Goal: Contribute content: Add original content to the website for others to see

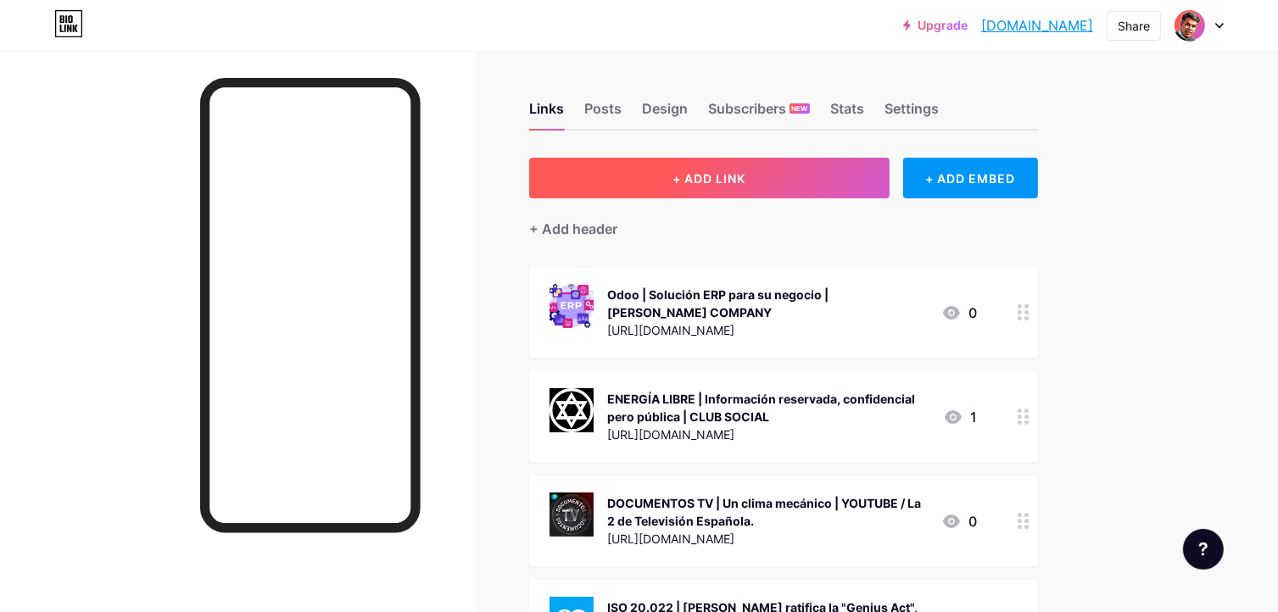
click at [729, 177] on span "+ ADD LINK" at bounding box center [709, 178] width 73 height 14
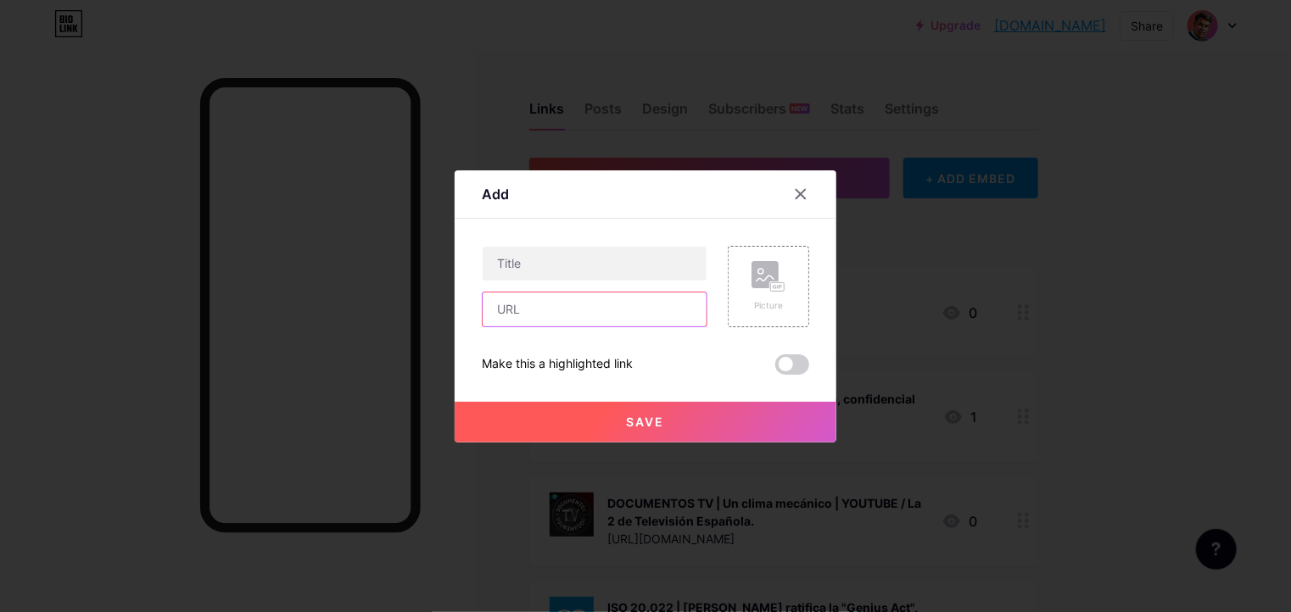
click at [557, 316] on input "text" at bounding box center [595, 310] width 224 height 34
paste input "[URL][DOMAIN_NAME]"
type input "[URL][DOMAIN_NAME]"
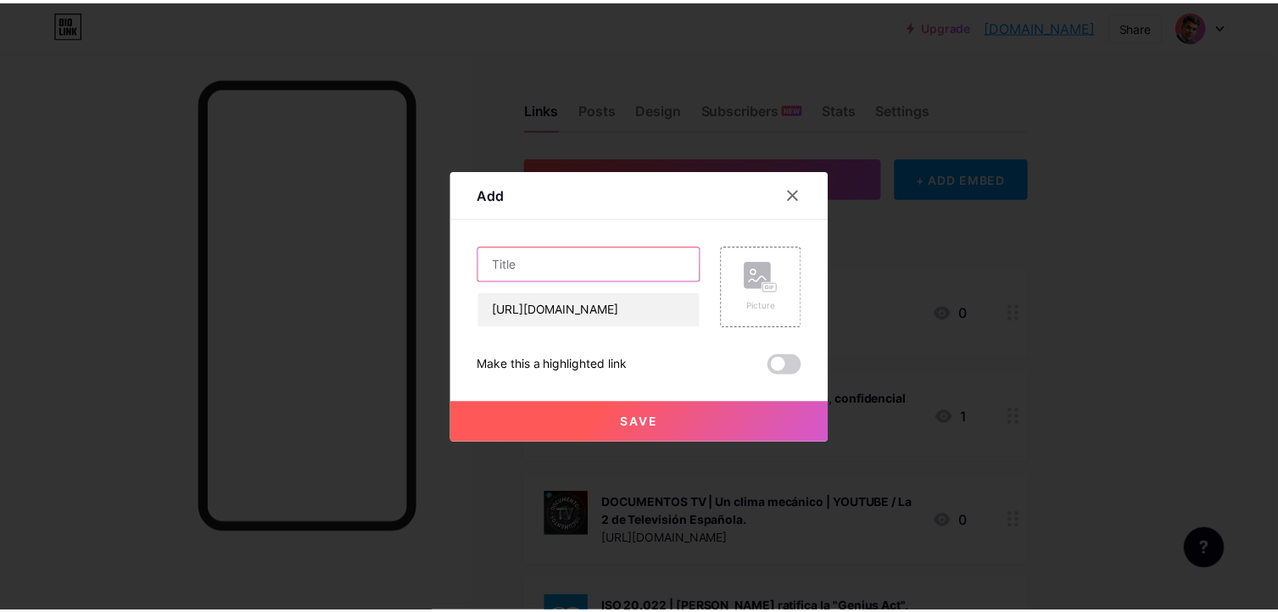
scroll to position [0, 0]
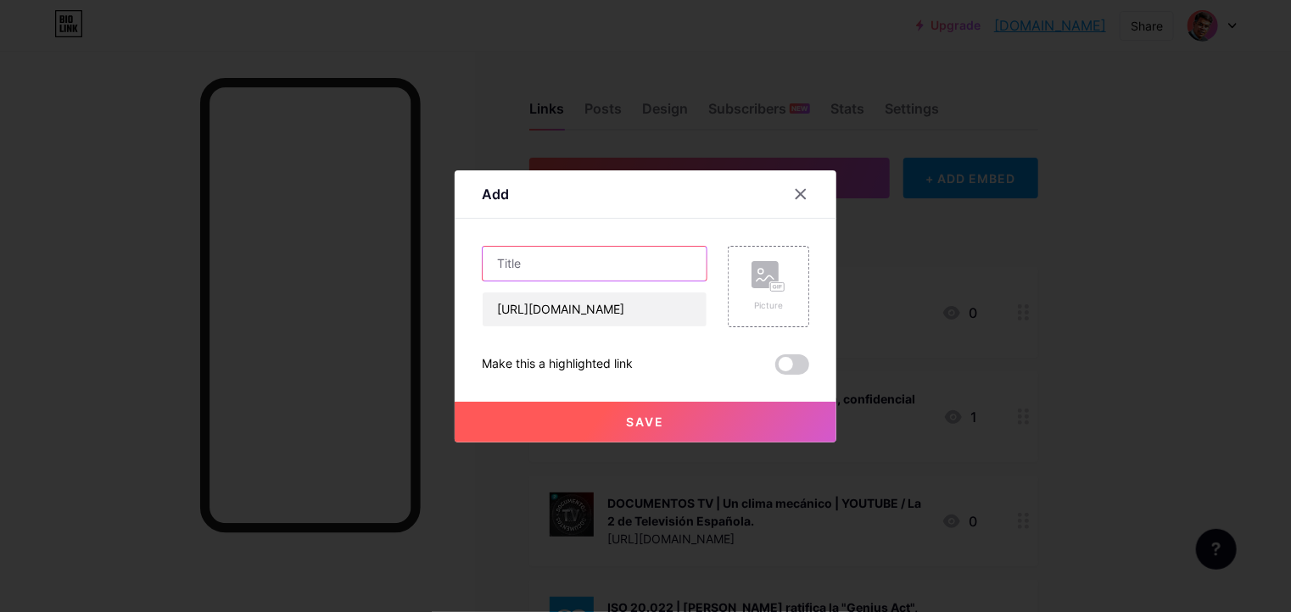
click at [622, 257] on input "text" at bounding box center [595, 264] width 224 height 34
type input "TR-3B | Vídeo"
click at [768, 271] on rect at bounding box center [764, 274] width 27 height 27
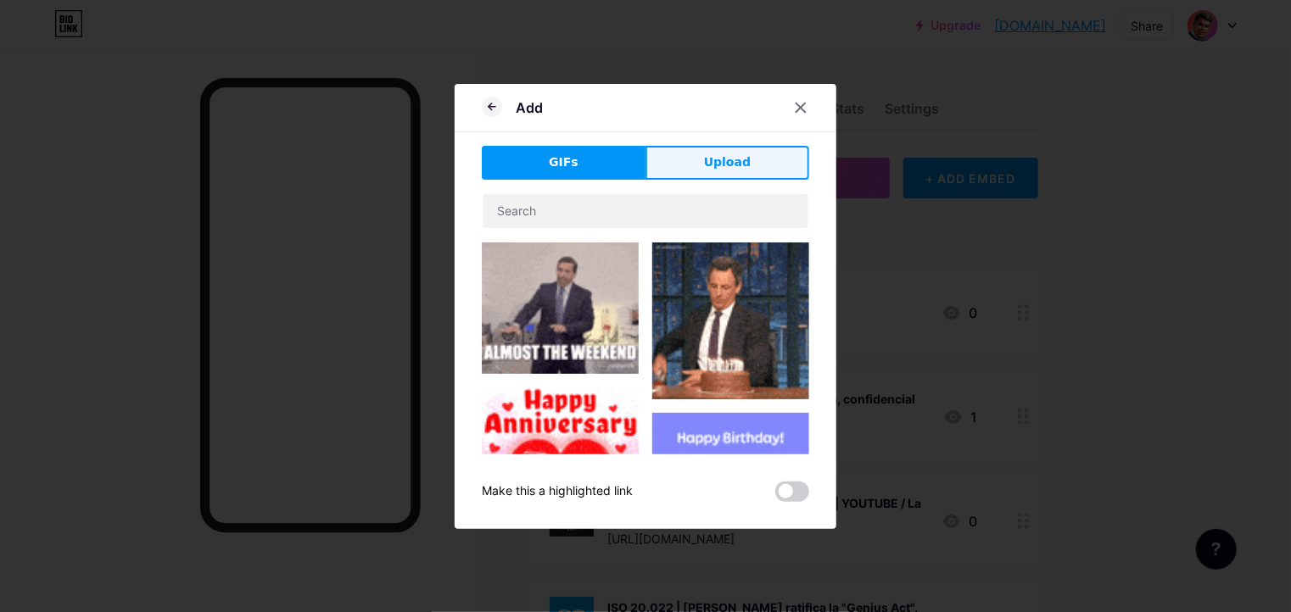
click at [716, 168] on span "Upload" at bounding box center [727, 163] width 47 height 18
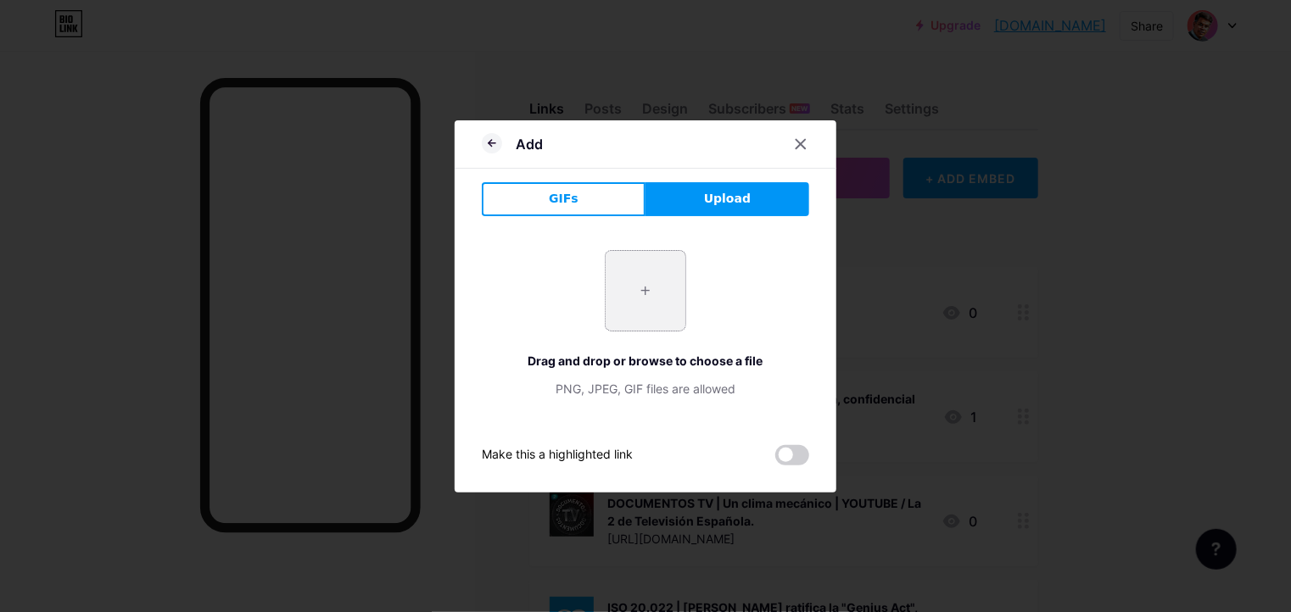
click at [658, 288] on input "file" at bounding box center [646, 291] width 80 height 80
type input "C:\fakepath\008-8.webp"
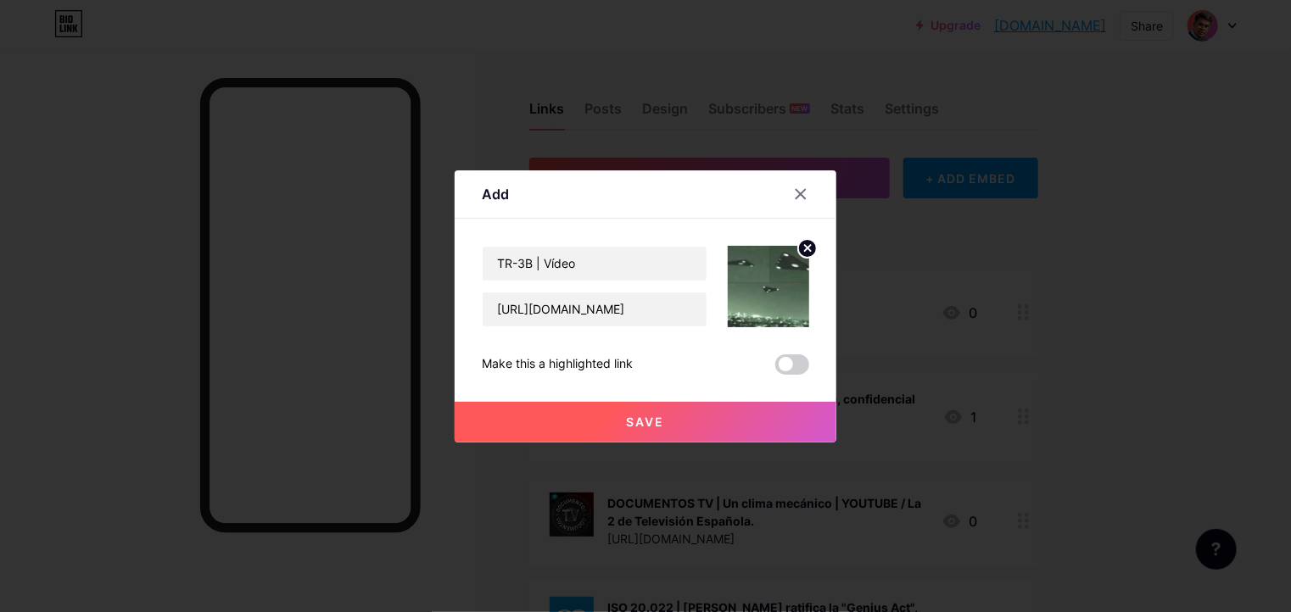
click at [640, 419] on span "Save" at bounding box center [646, 422] width 38 height 14
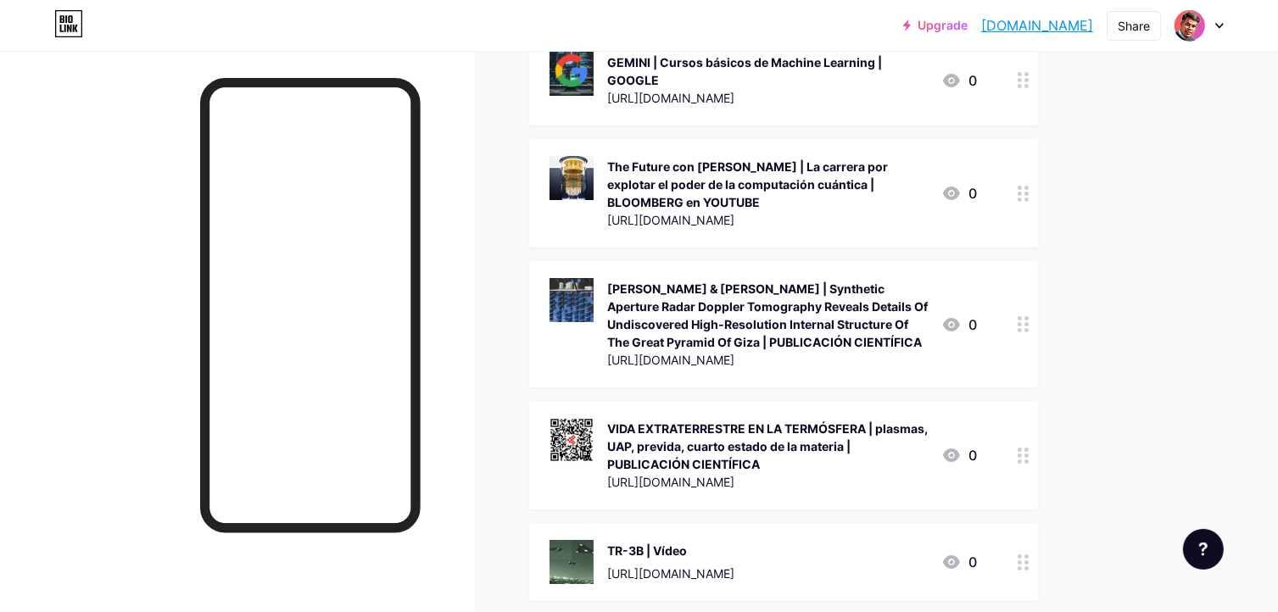
scroll to position [6439, 0]
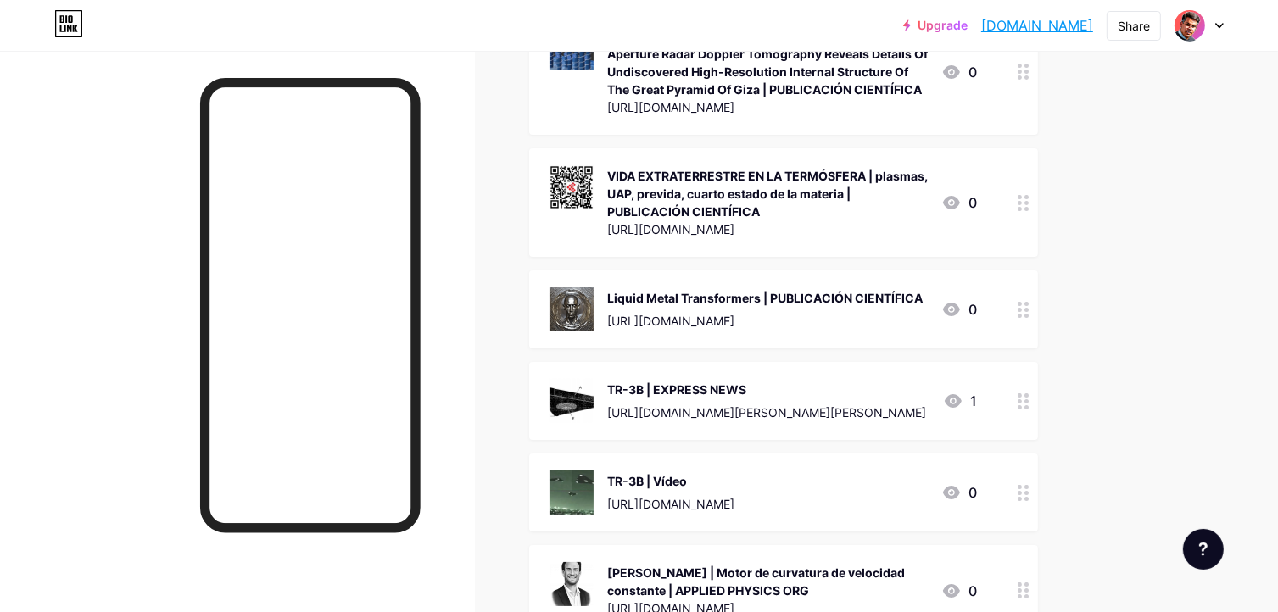
click at [699, 472] on div "TR-3B | Vídeo" at bounding box center [670, 481] width 127 height 18
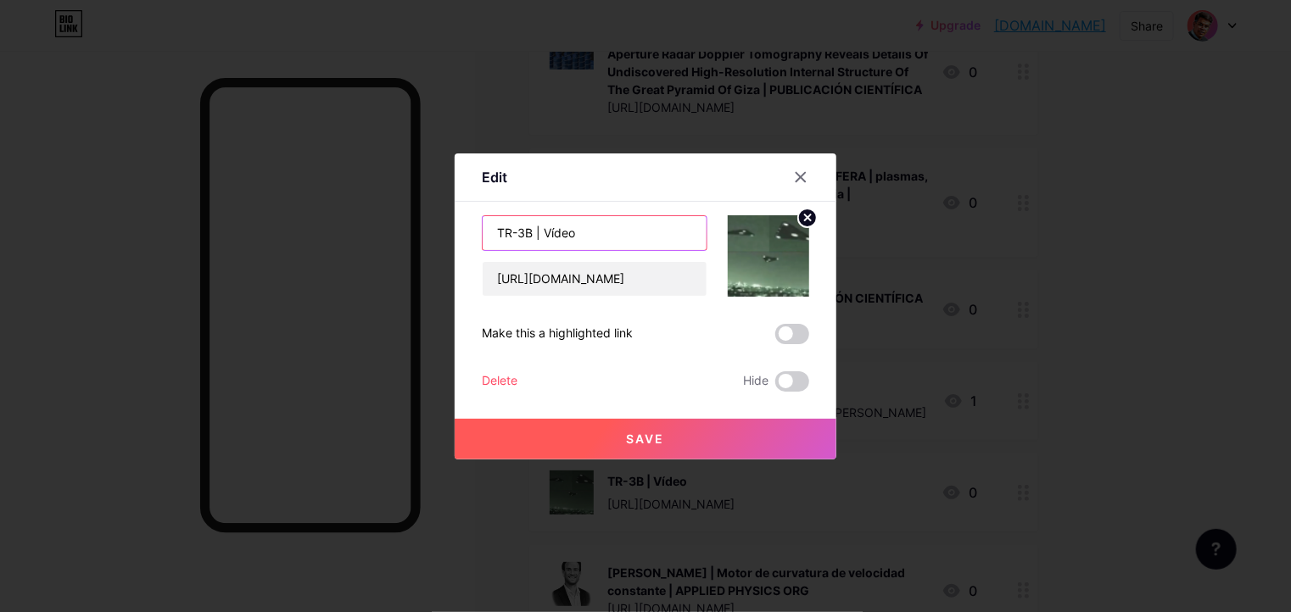
click at [618, 245] on input "TR-3B | Vídeo" at bounding box center [595, 233] width 224 height 34
type input "TR-3B | Vídeo en facebook"
click at [658, 435] on button "Save" at bounding box center [646, 439] width 382 height 41
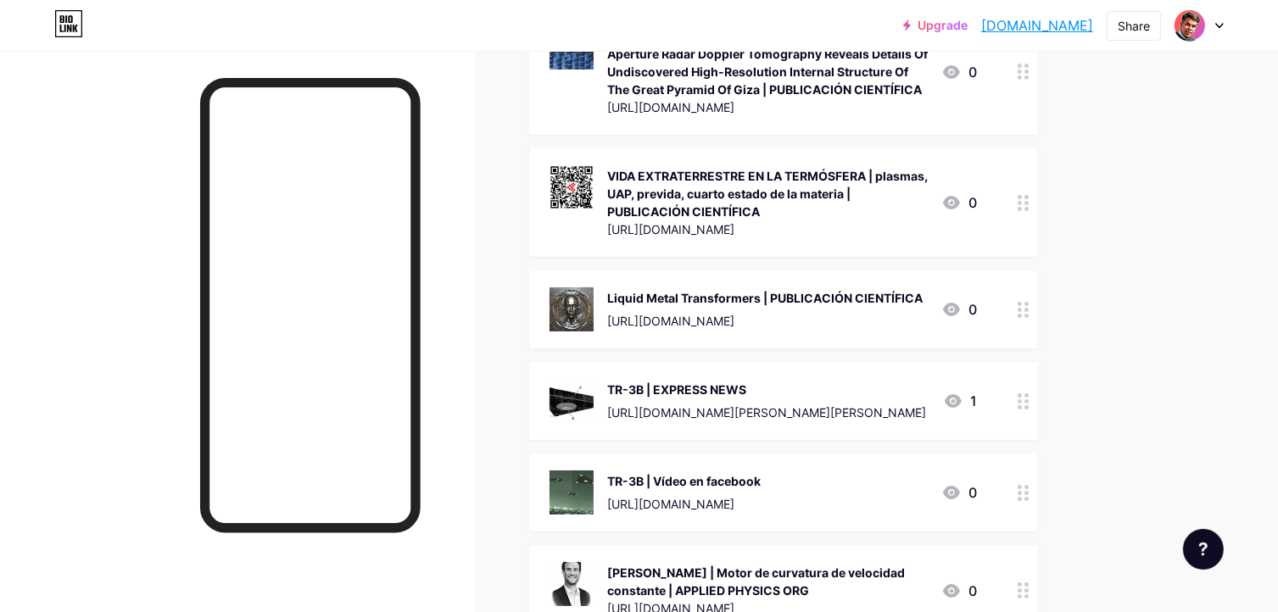
click at [706, 472] on div "TR-3B | Vídeo en facebook" at bounding box center [684, 481] width 154 height 18
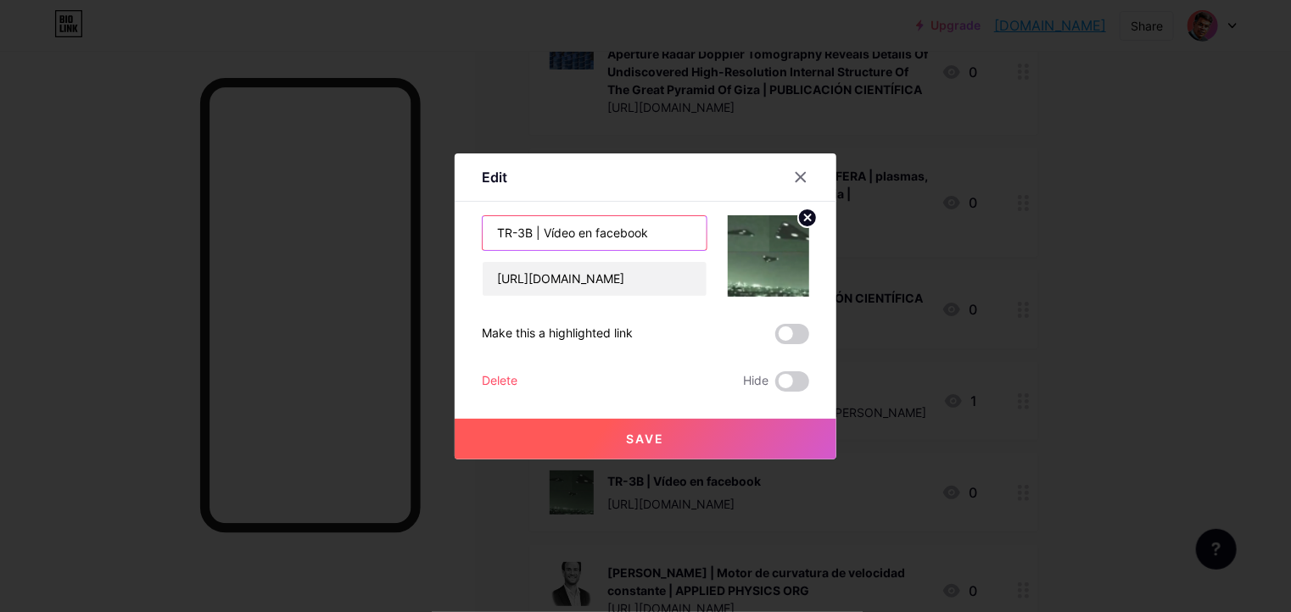
click at [573, 232] on input "TR-3B | Vídeo en facebook" at bounding box center [595, 233] width 224 height 34
type input "TR-3B | VIDEO FACEBOOK"
click at [661, 441] on button "Save" at bounding box center [646, 439] width 382 height 41
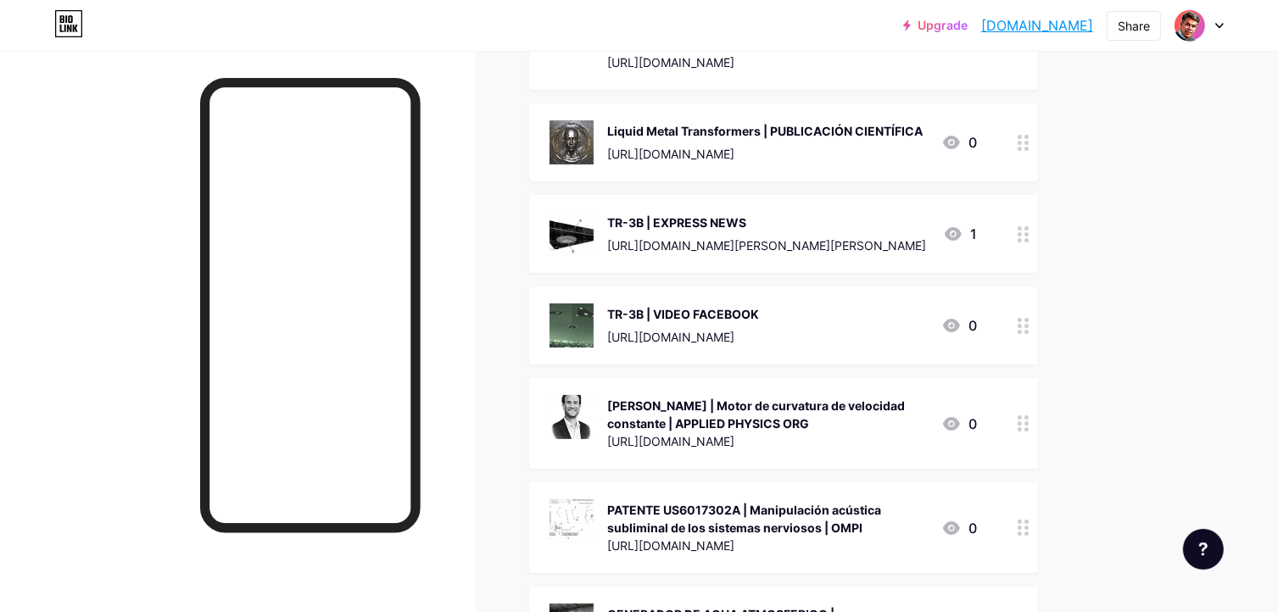
scroll to position [6608, 0]
